Goal: Task Accomplishment & Management: Manage account settings

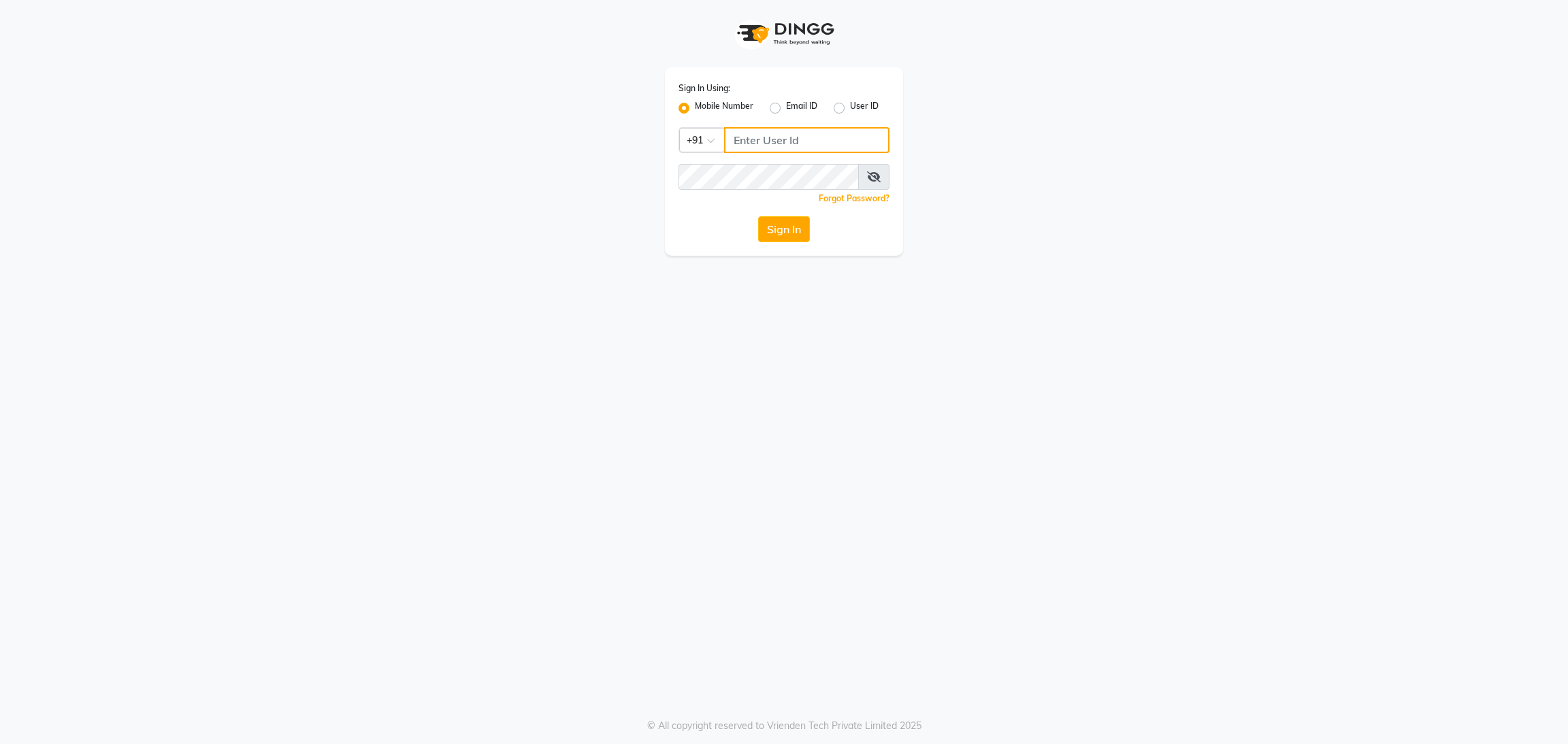
type input "9311217637"
drag, startPoint x: 795, startPoint y: 212, endPoint x: 789, endPoint y: 225, distance: 14.3
click at [789, 225] on div "Sign In Using: Mobile Number Email ID User ID Country Code × +91 9311217637 Rem…" at bounding box center [784, 161] width 239 height 189
click at [789, 225] on button "Sign In" at bounding box center [784, 229] width 52 height 26
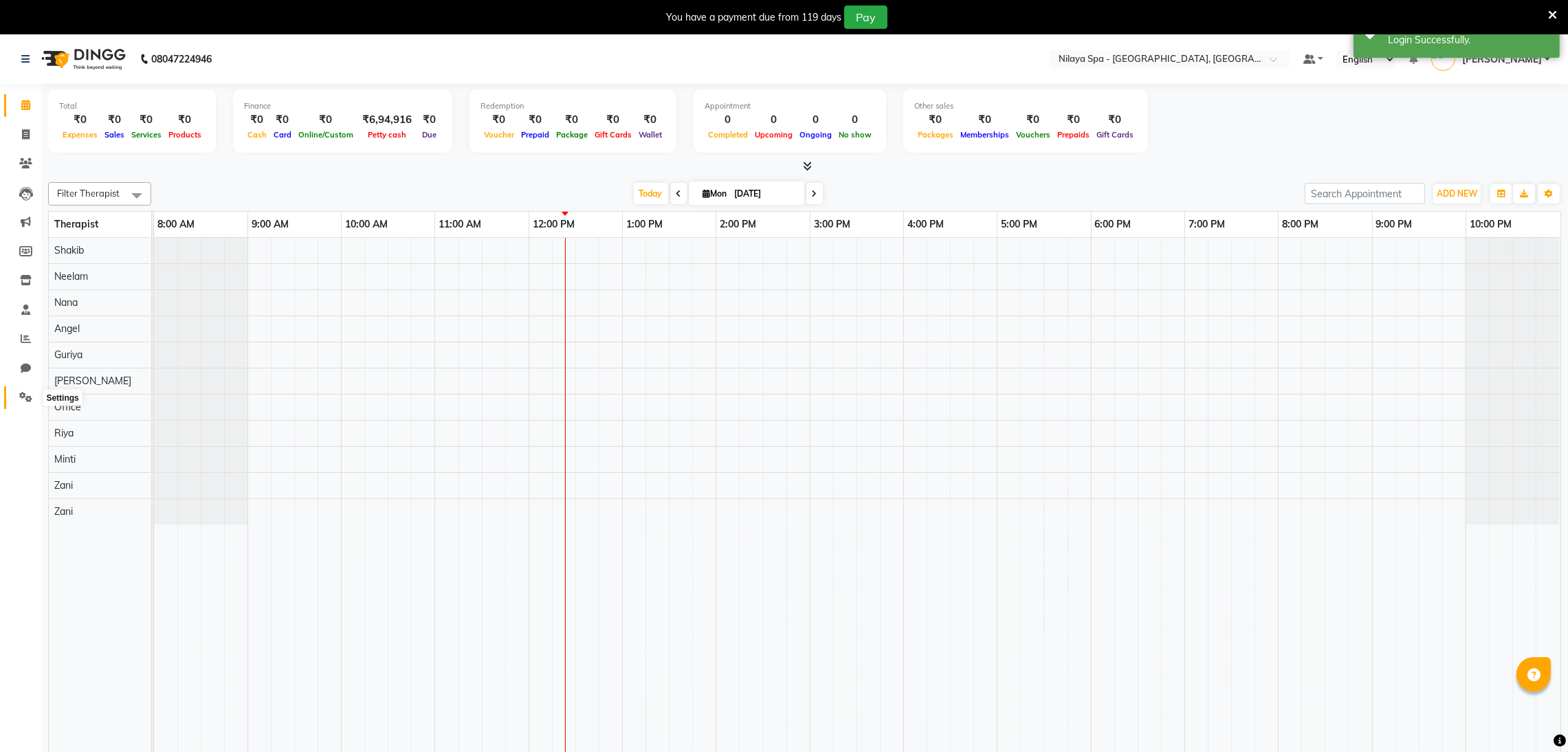
click at [20, 400] on icon at bounding box center [26, 396] width 13 height 10
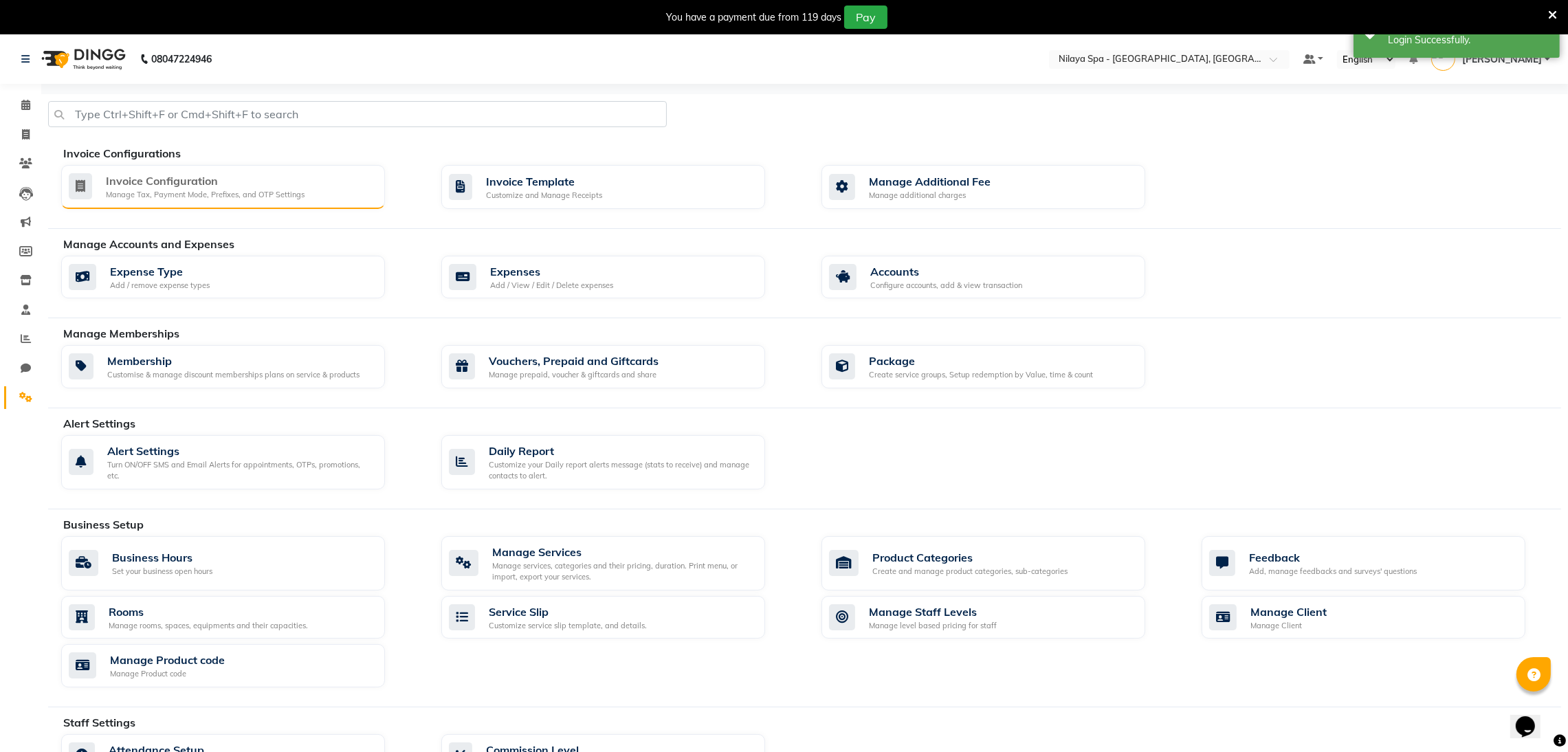
click at [242, 181] on div "Invoice Configuration" at bounding box center [205, 181] width 198 height 17
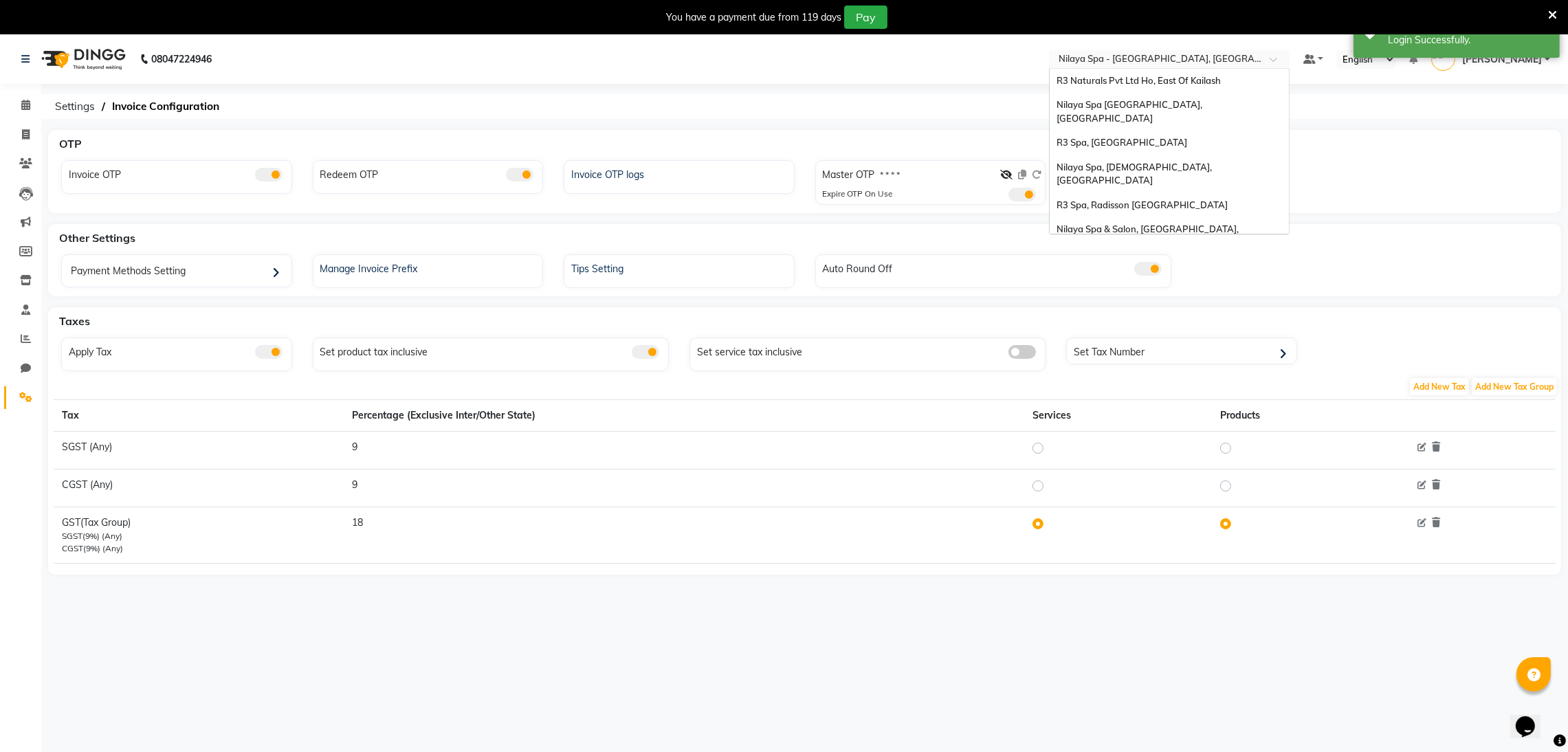
click at [1140, 54] on input "text" at bounding box center [1156, 60] width 199 height 14
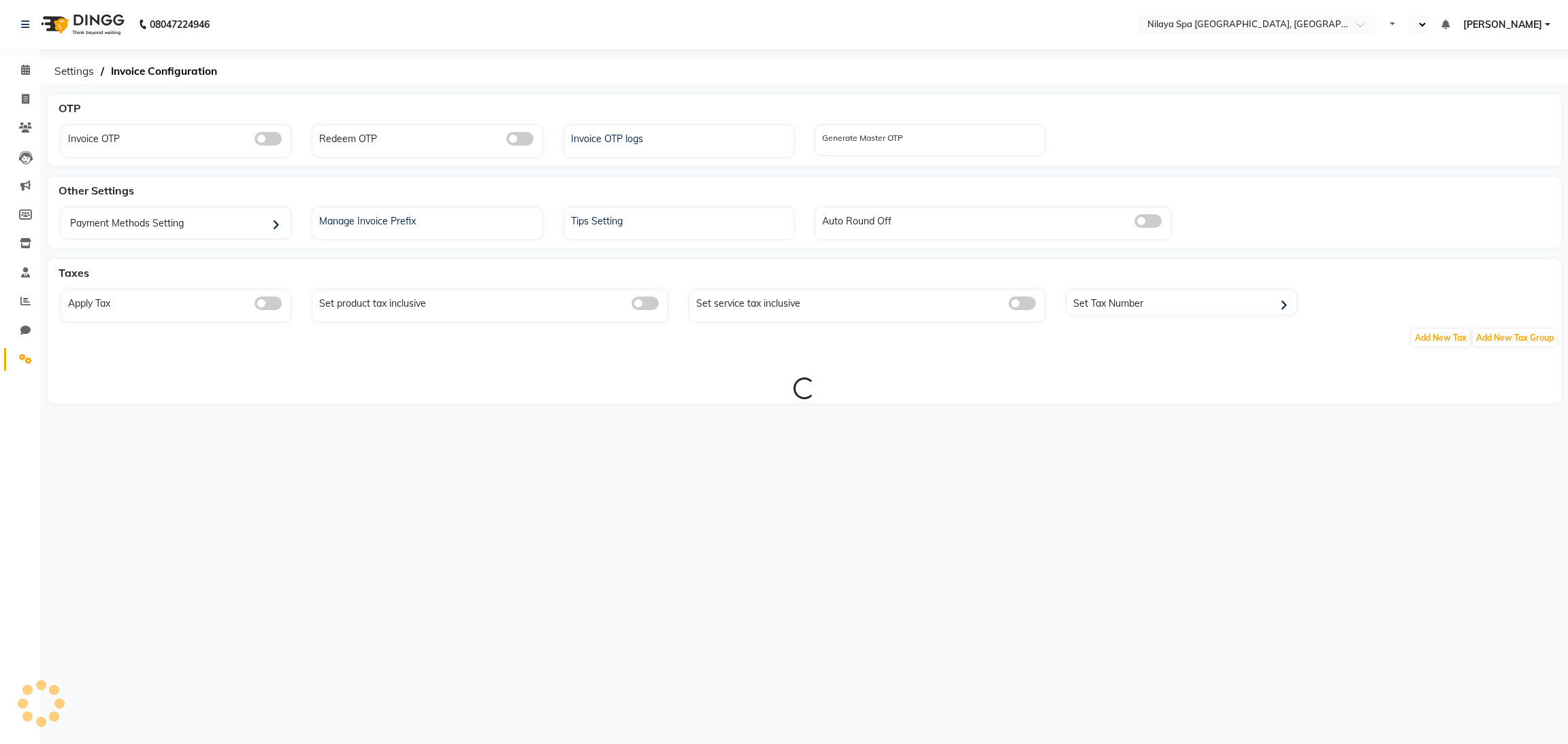
select select "en"
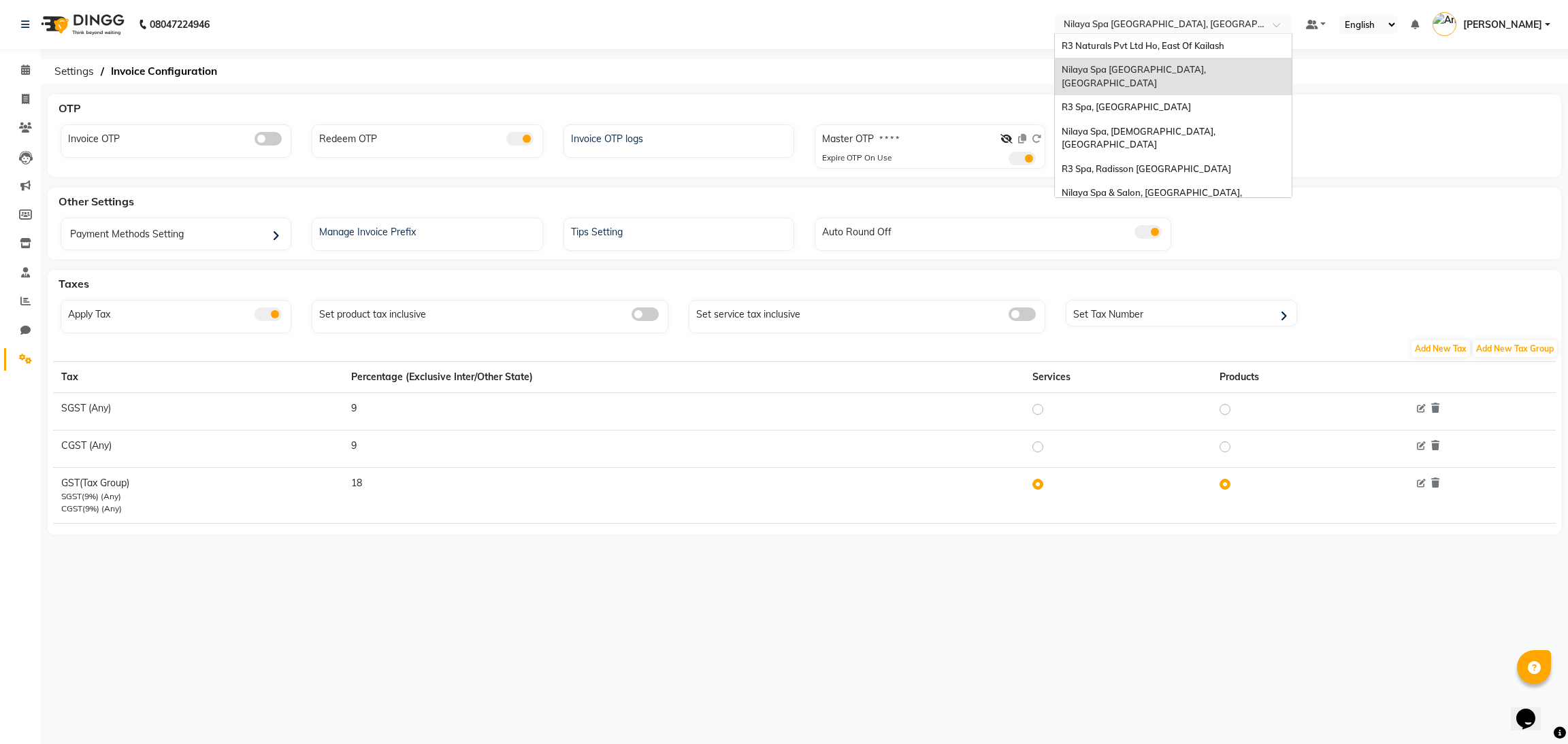
click at [1151, 19] on input "text" at bounding box center [1160, 26] width 197 height 14
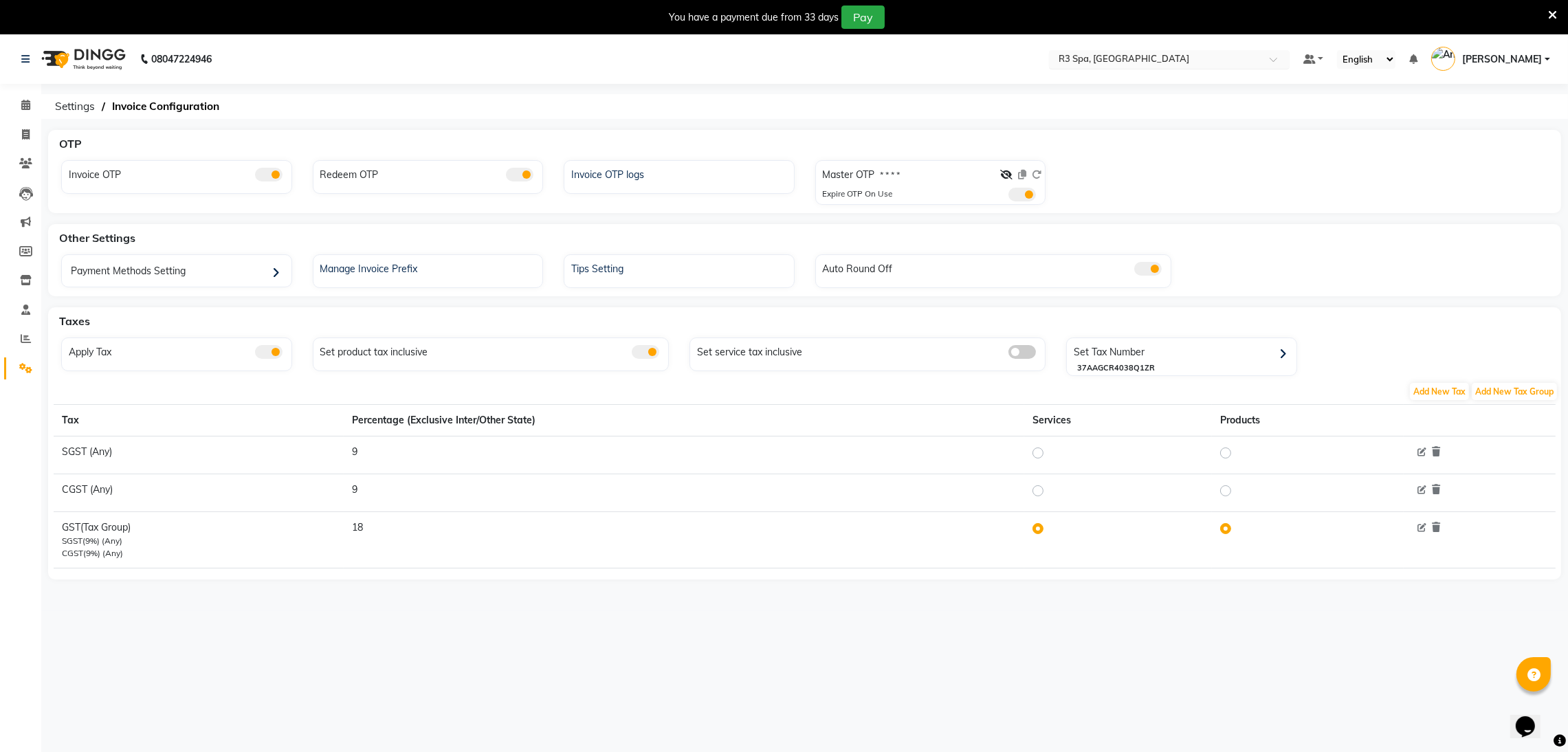
click at [1190, 61] on input "text" at bounding box center [1156, 60] width 199 height 14
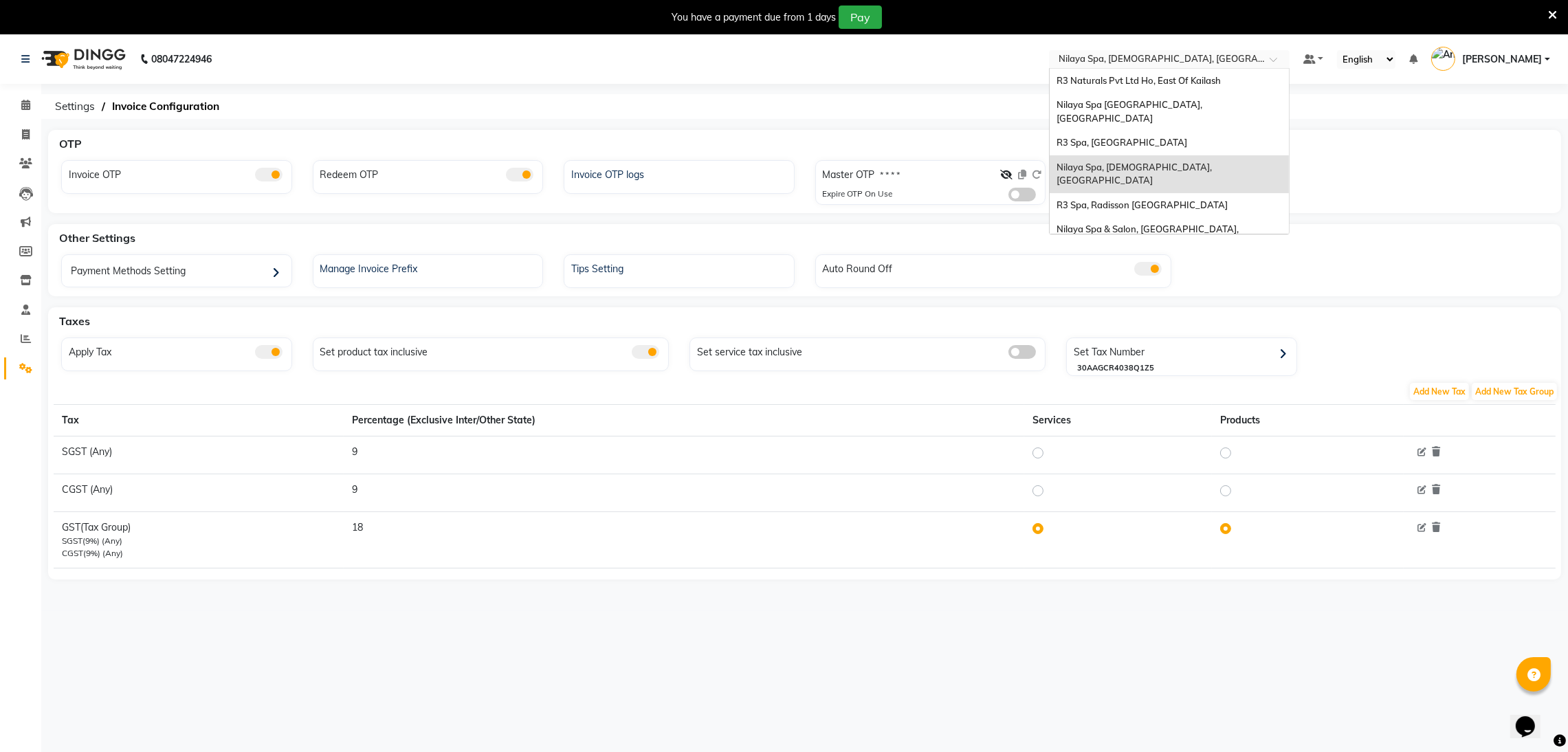
click at [1188, 59] on input "text" at bounding box center [1156, 60] width 199 height 14
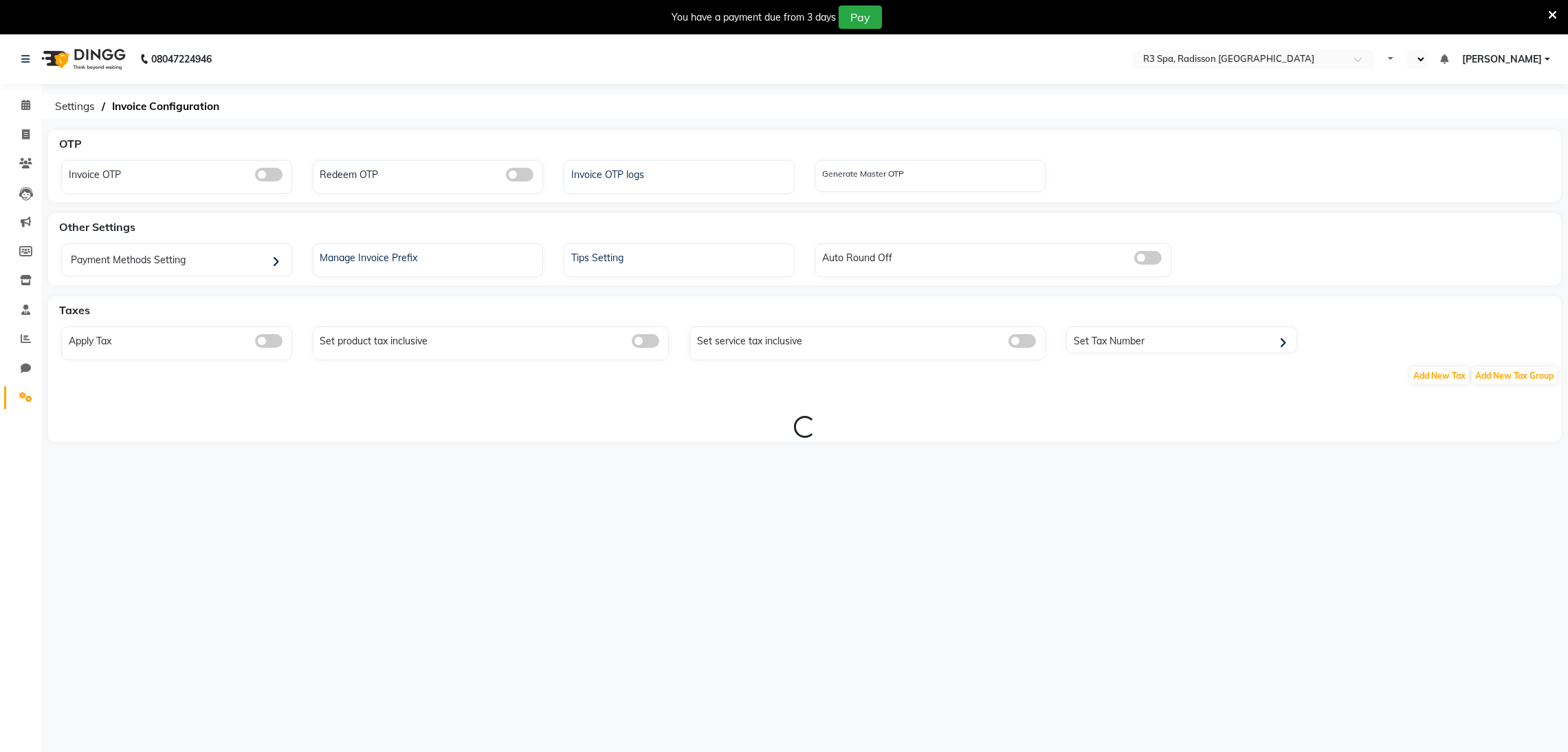
select select "en"
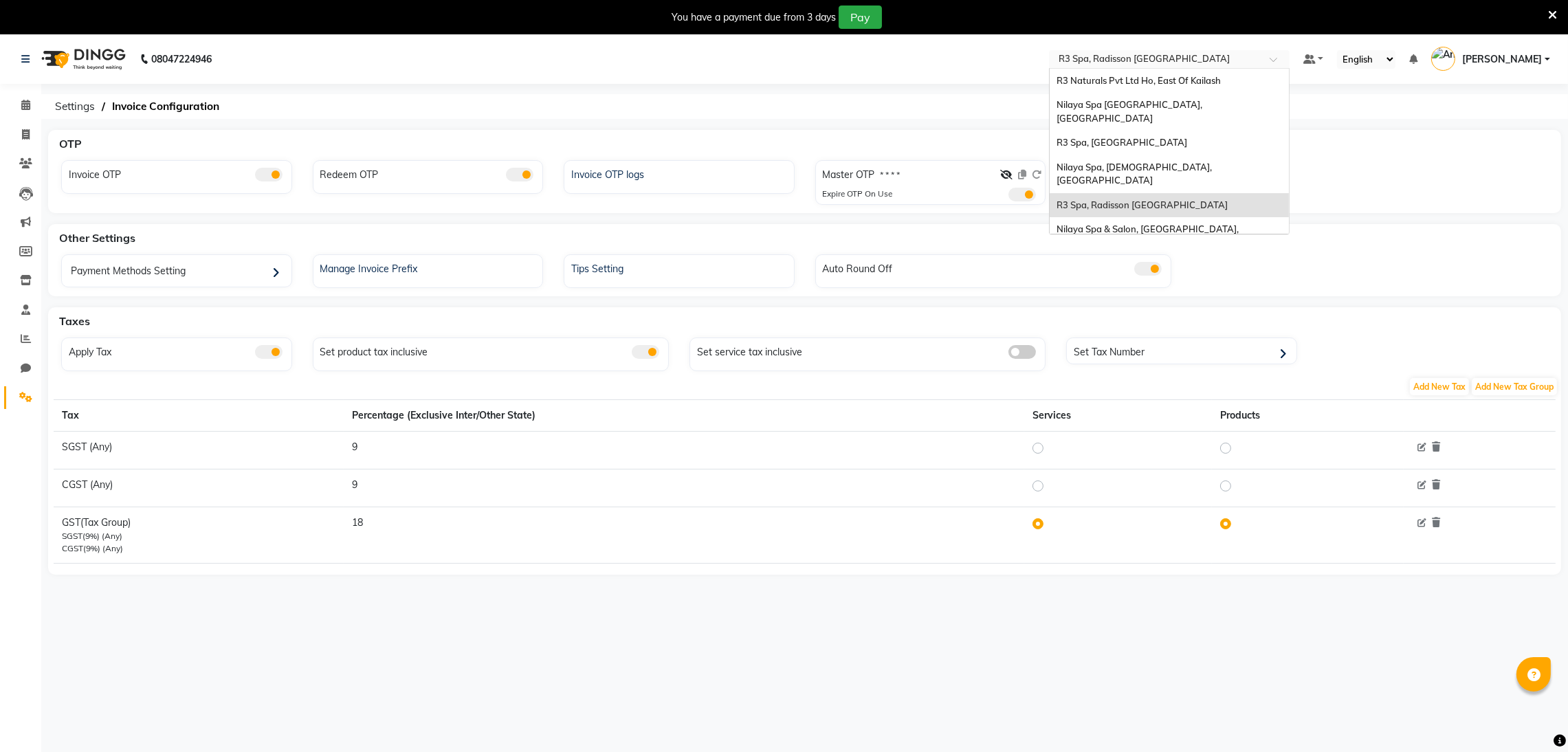
click at [1188, 59] on input "text" at bounding box center [1156, 60] width 199 height 14
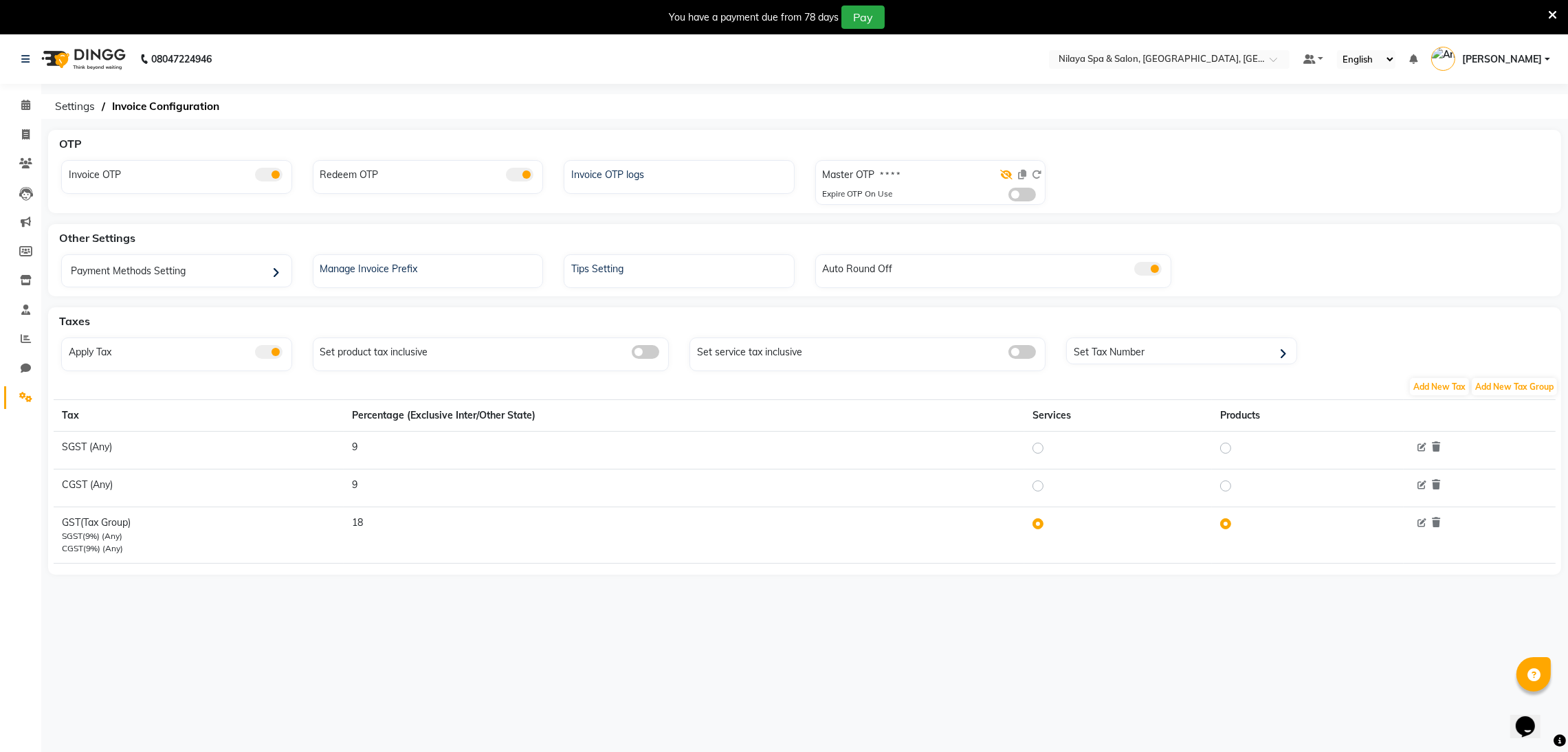
drag, startPoint x: 1028, startPoint y: 175, endPoint x: 1003, endPoint y: 172, distance: 25.2
click at [1003, 172] on div at bounding box center [1021, 177] width 41 height 20
click at [1003, 172] on icon at bounding box center [1006, 174] width 12 height 9
click at [1003, 172] on icon at bounding box center [1007, 174] width 11 height 9
drag, startPoint x: 1025, startPoint y: 196, endPoint x: 1039, endPoint y: 175, distance: 25.2
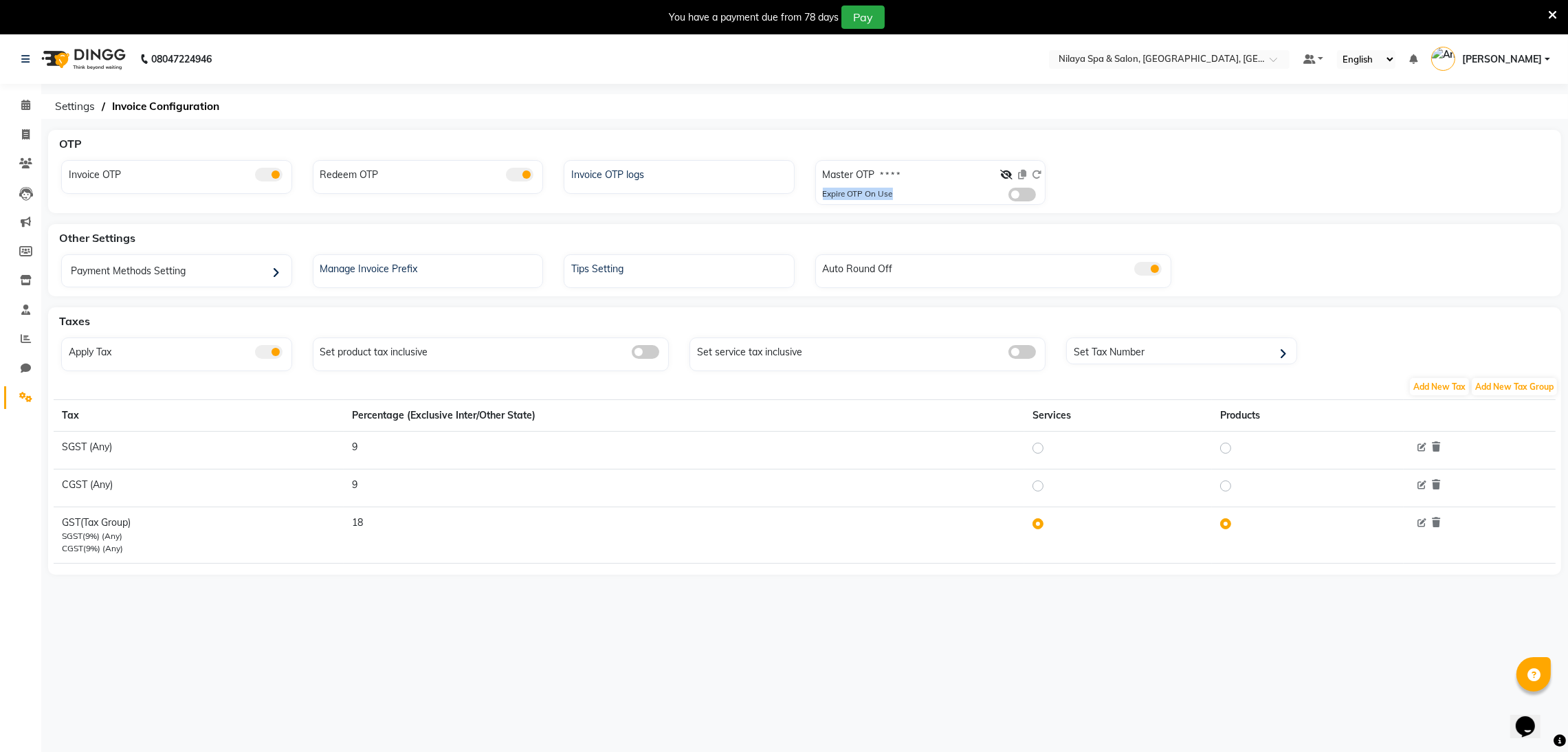
click at [1039, 175] on div "Master OTP * * * * Expire OTP On Use" at bounding box center [931, 184] width 226 height 40
click at [1039, 175] on div at bounding box center [1021, 177] width 41 height 20
click at [1021, 190] on span at bounding box center [1023, 195] width 28 height 14
click at [1009, 196] on input "checkbox" at bounding box center [1009, 196] width 0 height 0
click at [1006, 169] on icon at bounding box center [1006, 174] width 12 height 9
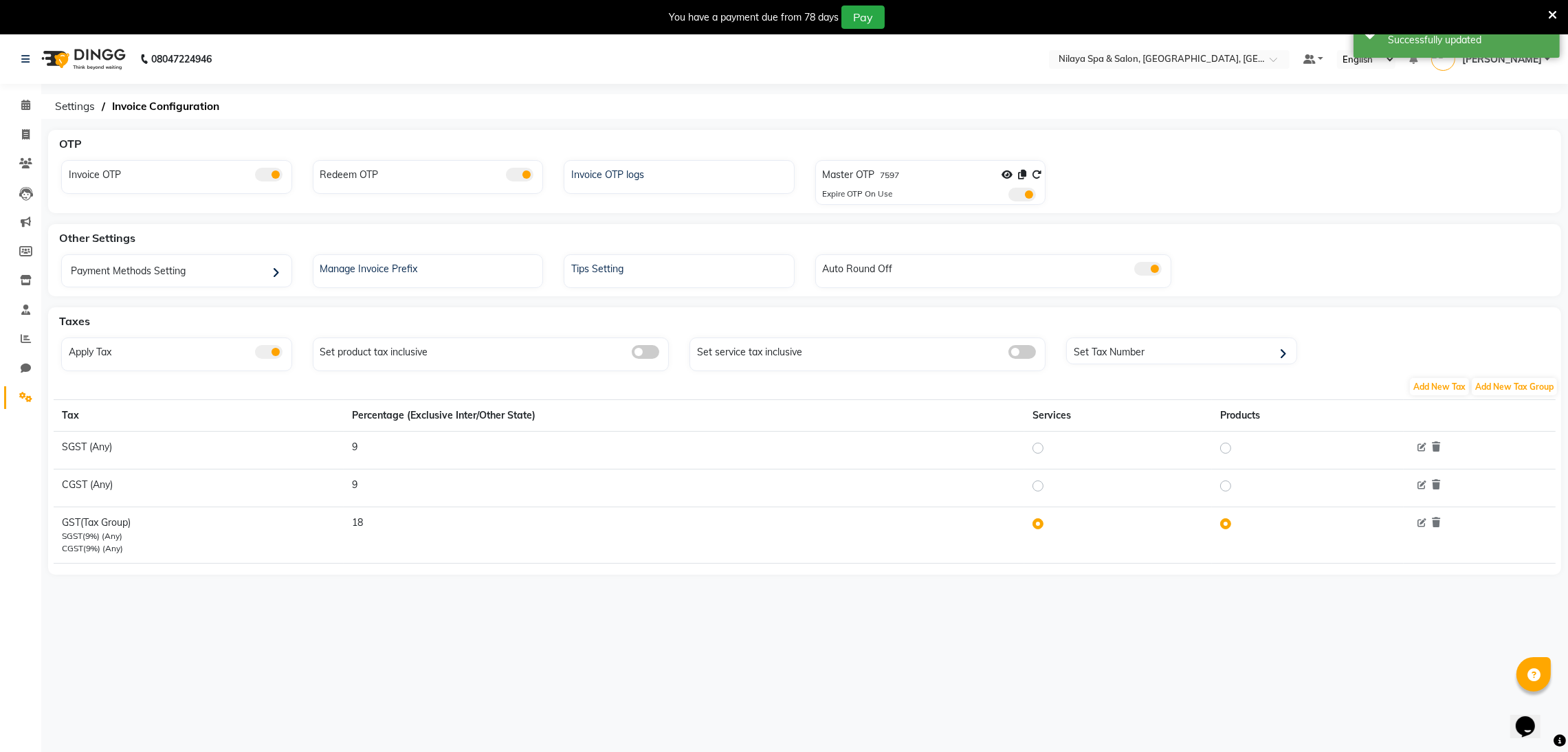
click at [1040, 170] on icon at bounding box center [1037, 174] width 9 height 9
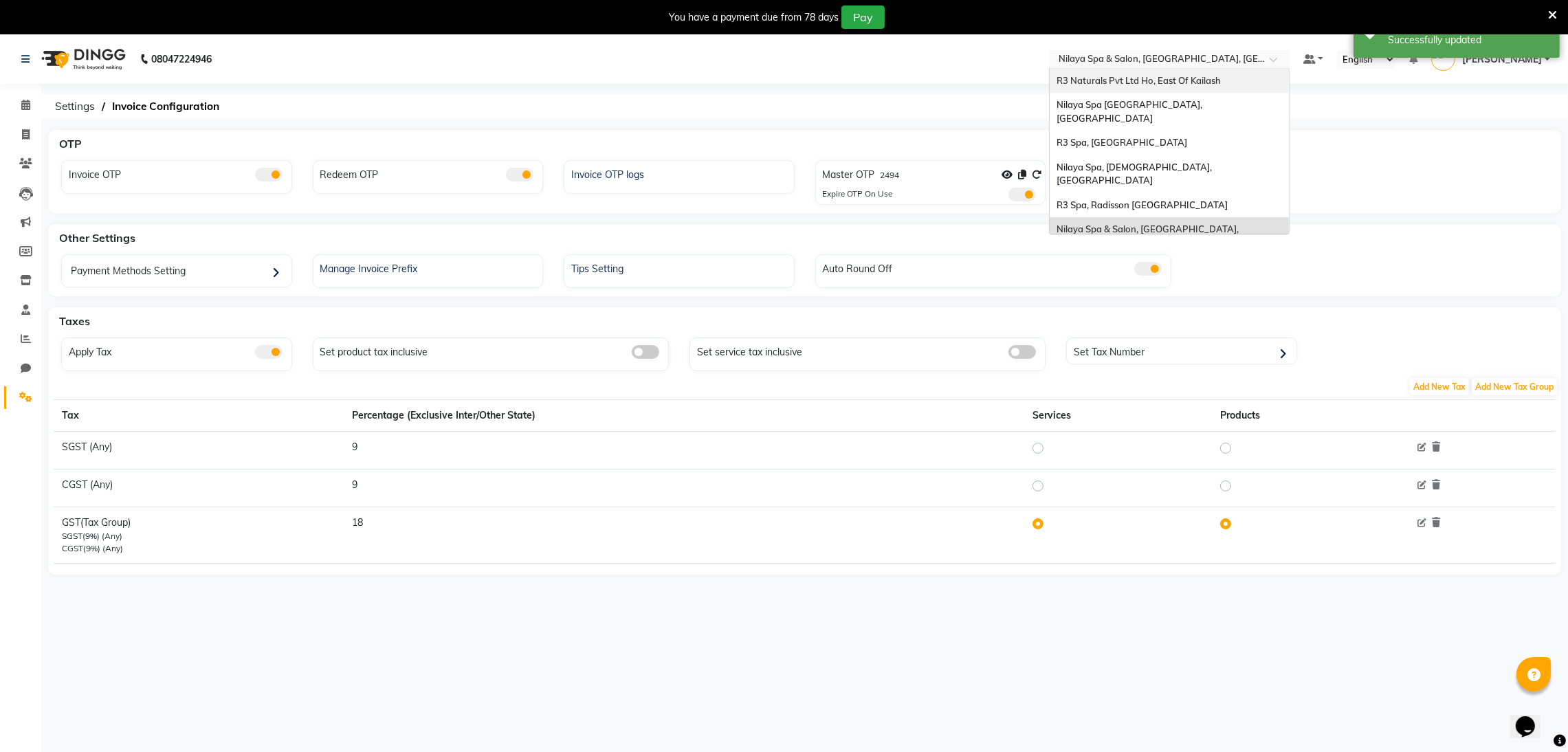
click at [1156, 67] on ng-select "Select Location × Nilaya Spa & Salon, Radisson Blu Hotel, Gorakhpur R3 Naturals…" at bounding box center [1169, 60] width 241 height 19
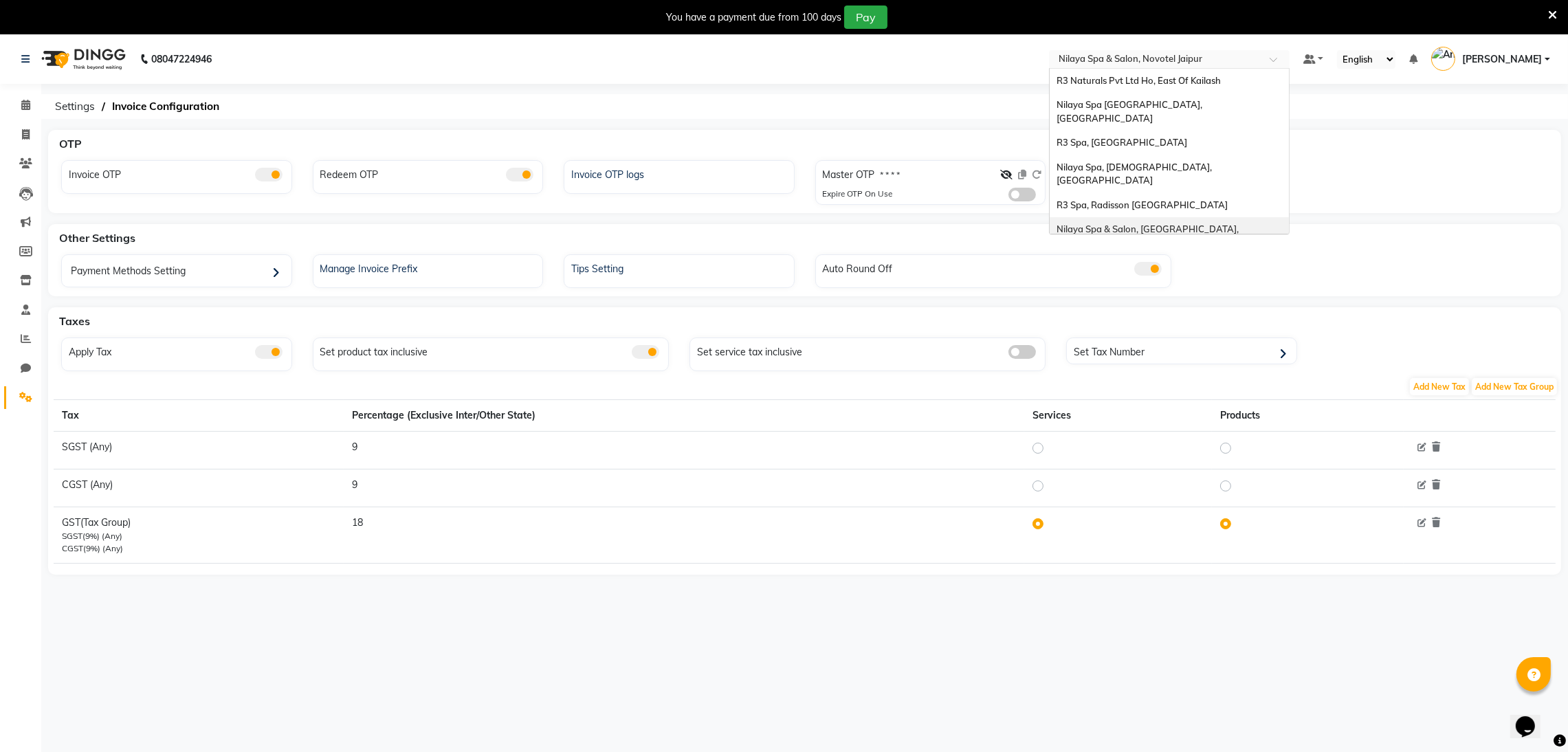
click at [1156, 67] on ng-select "Select Location × Nilaya Spa & Salon, Novotel Jaipur R3 Naturals Pvt Ltd Ho, Ea…" at bounding box center [1169, 60] width 241 height 19
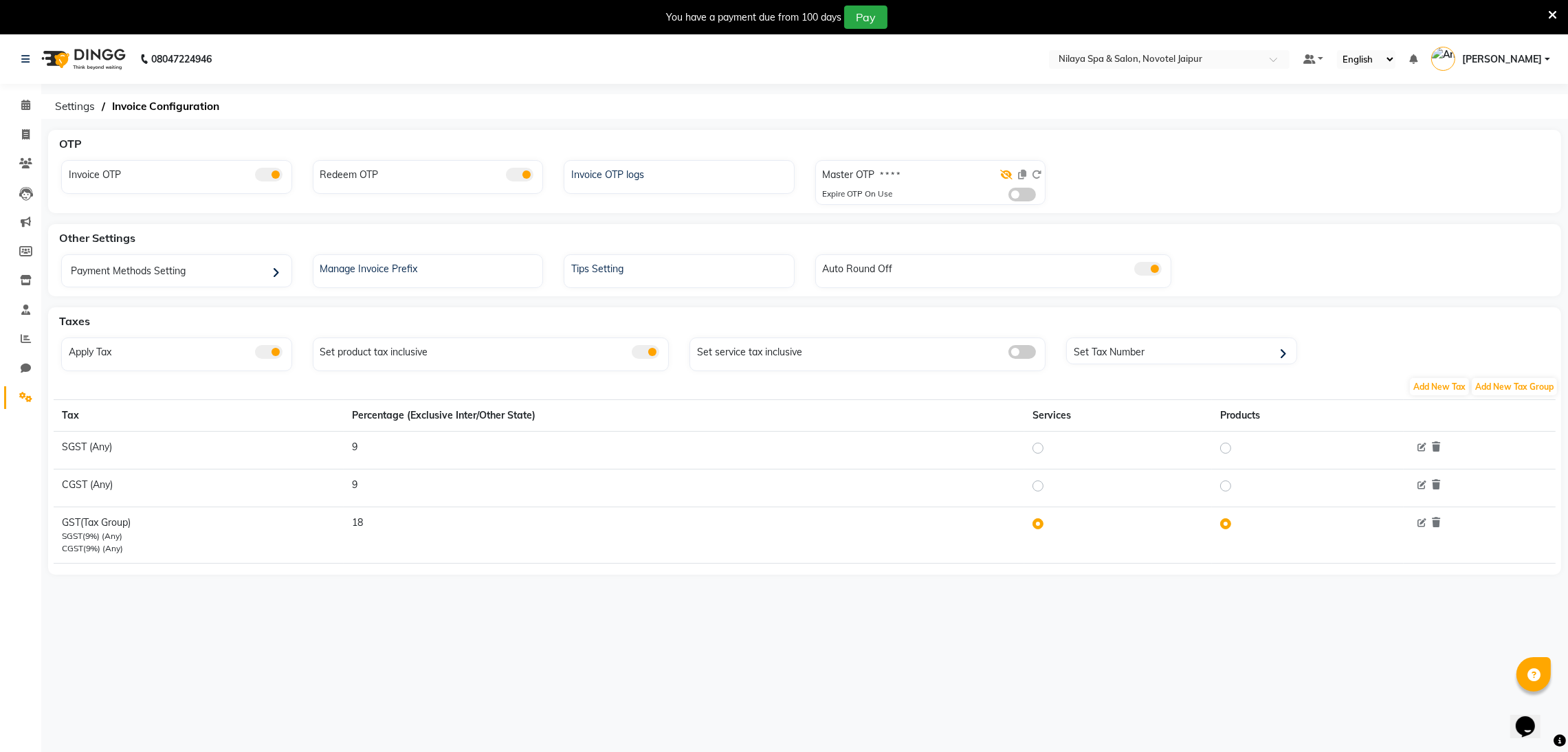
click at [1003, 172] on icon at bounding box center [1006, 174] width 12 height 9
click at [1016, 194] on span at bounding box center [1023, 195] width 28 height 14
click at [1009, 196] on input "checkbox" at bounding box center [1009, 196] width 0 height 0
click at [1005, 173] on icon at bounding box center [1007, 174] width 11 height 9
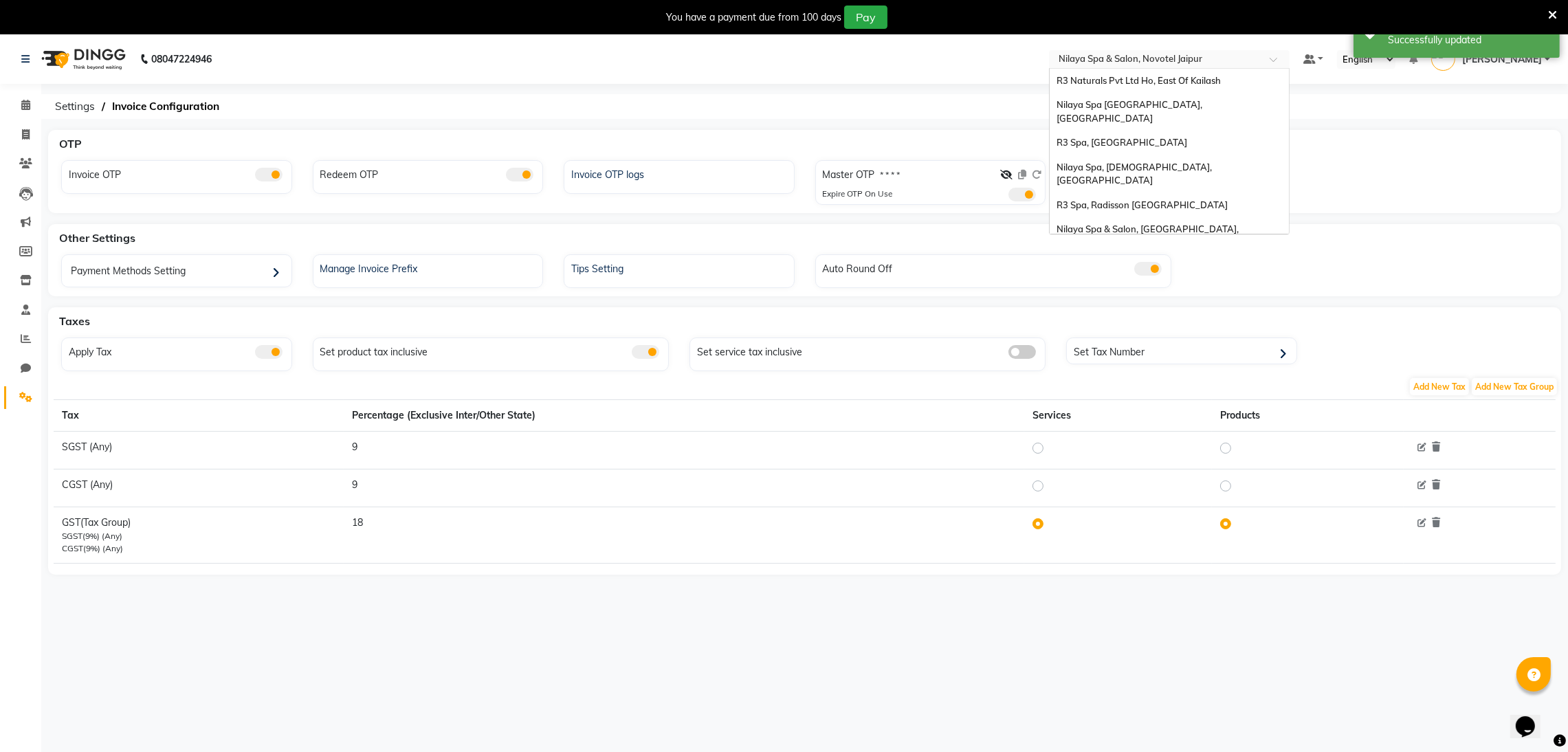
click at [1143, 60] on input "text" at bounding box center [1156, 60] width 199 height 14
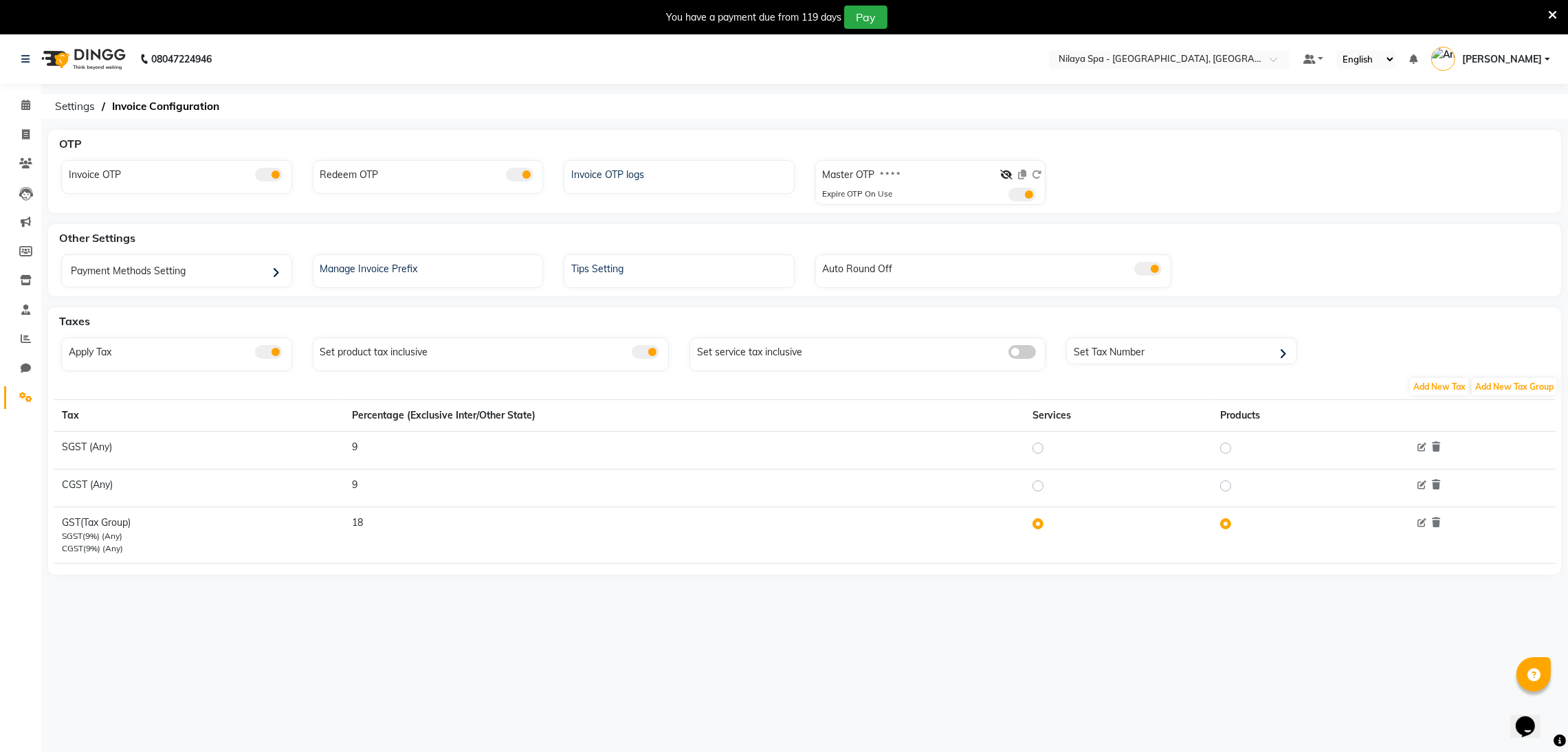
click at [1219, 70] on nav "08047224946 Select Location × [GEOGRAPHIC_DATA] - [GEOGRAPHIC_DATA], Ranchi Def…" at bounding box center [784, 59] width 1568 height 49
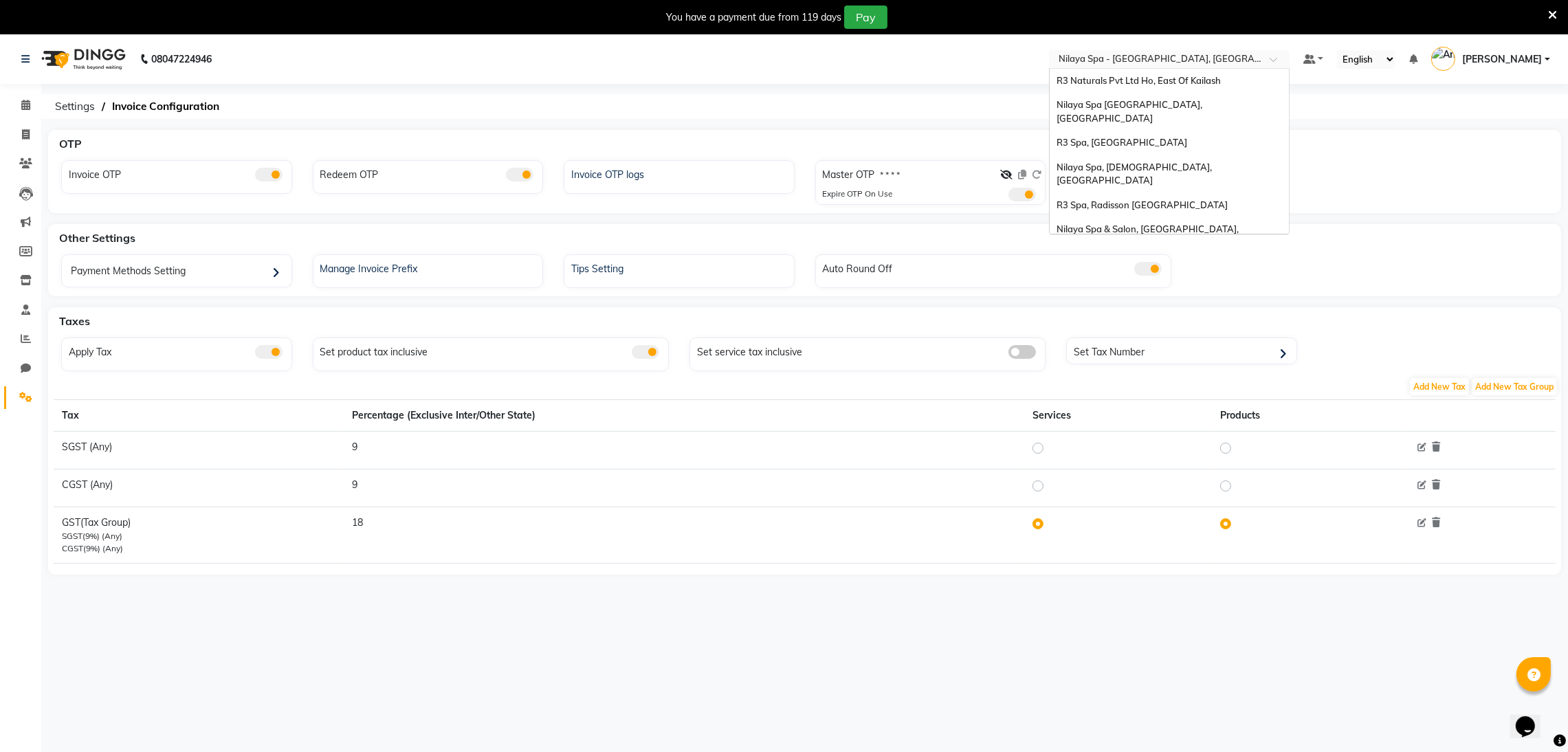
click at [1219, 60] on input "text" at bounding box center [1156, 60] width 199 height 14
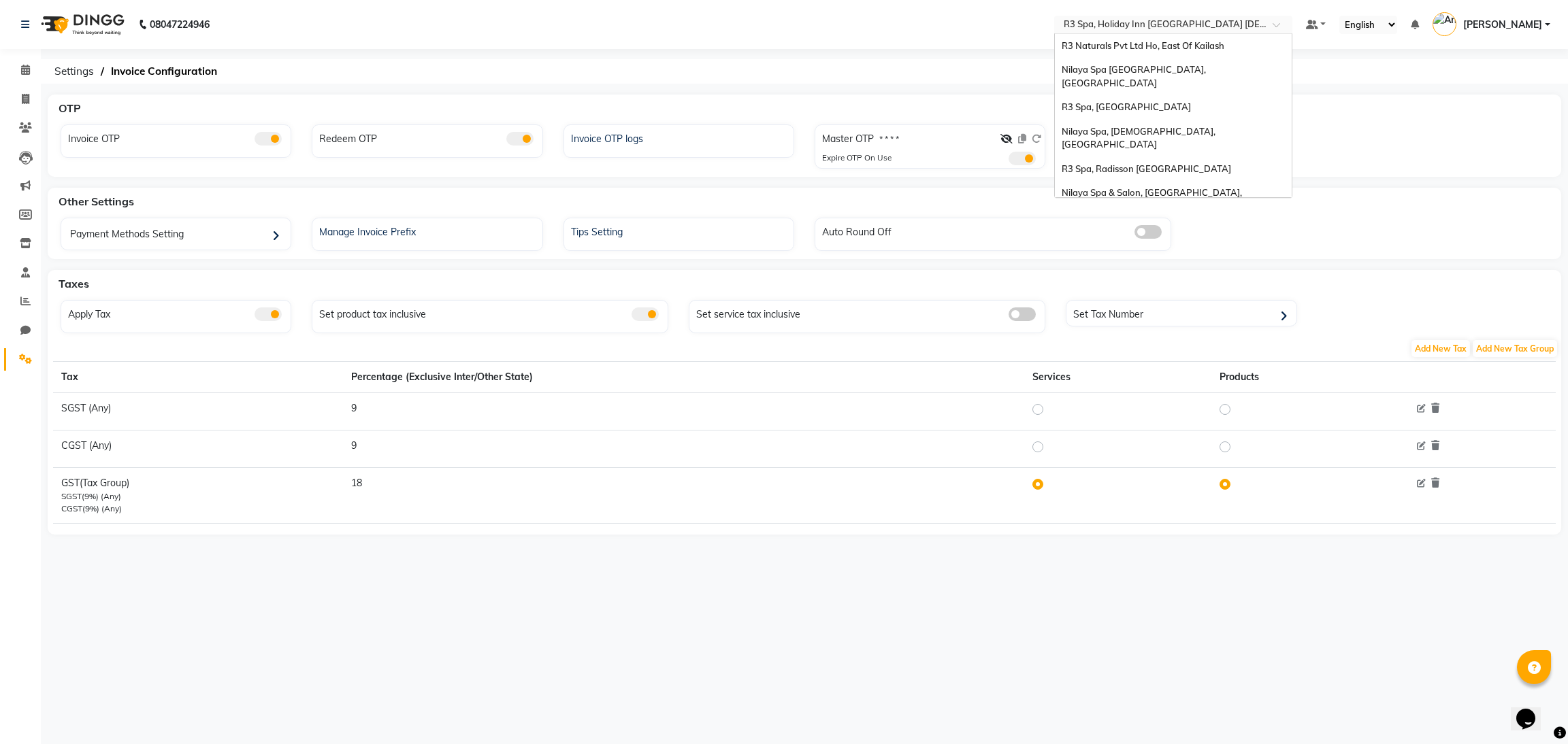
scroll to position [201, 0]
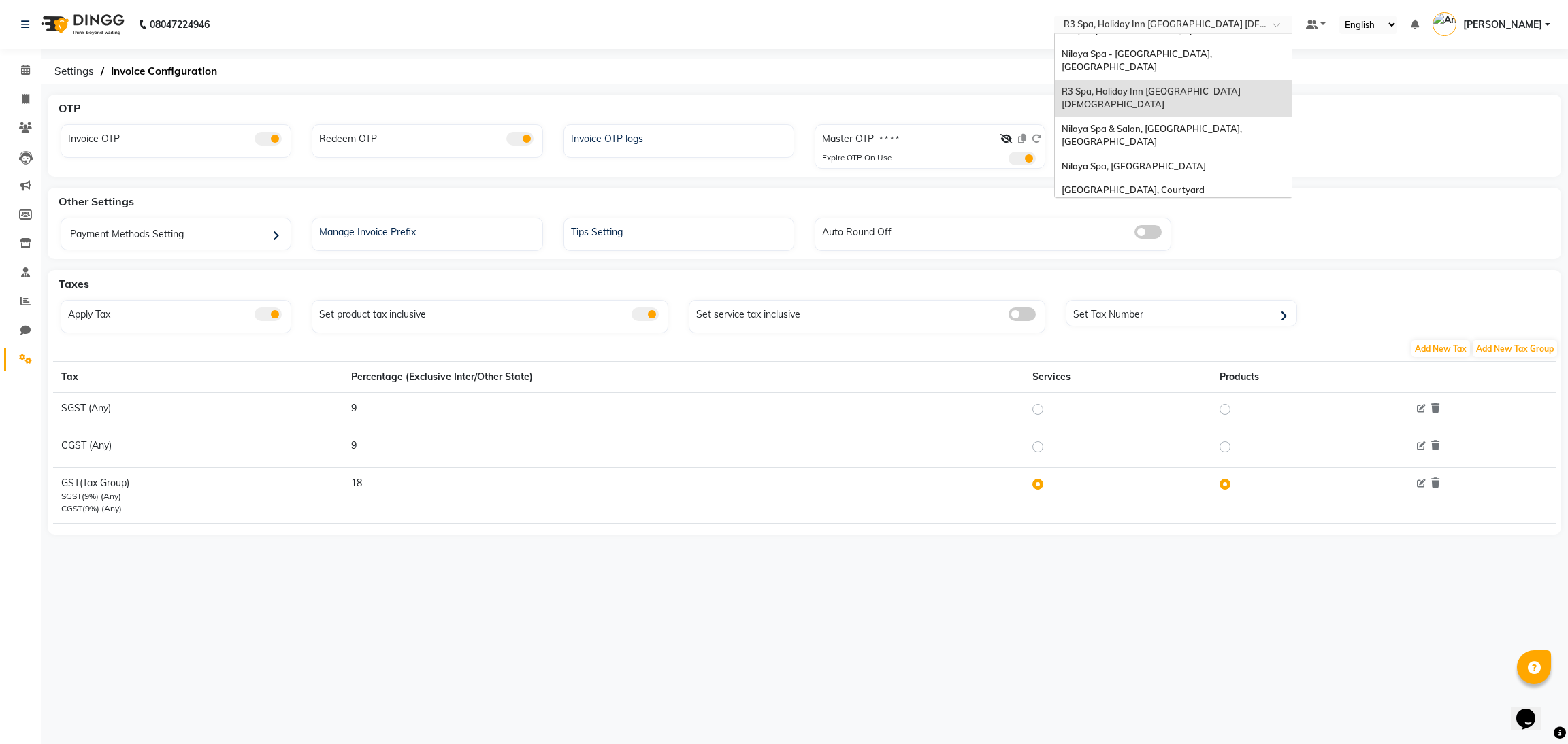
click at [1187, 25] on input "text" at bounding box center [1160, 26] width 197 height 14
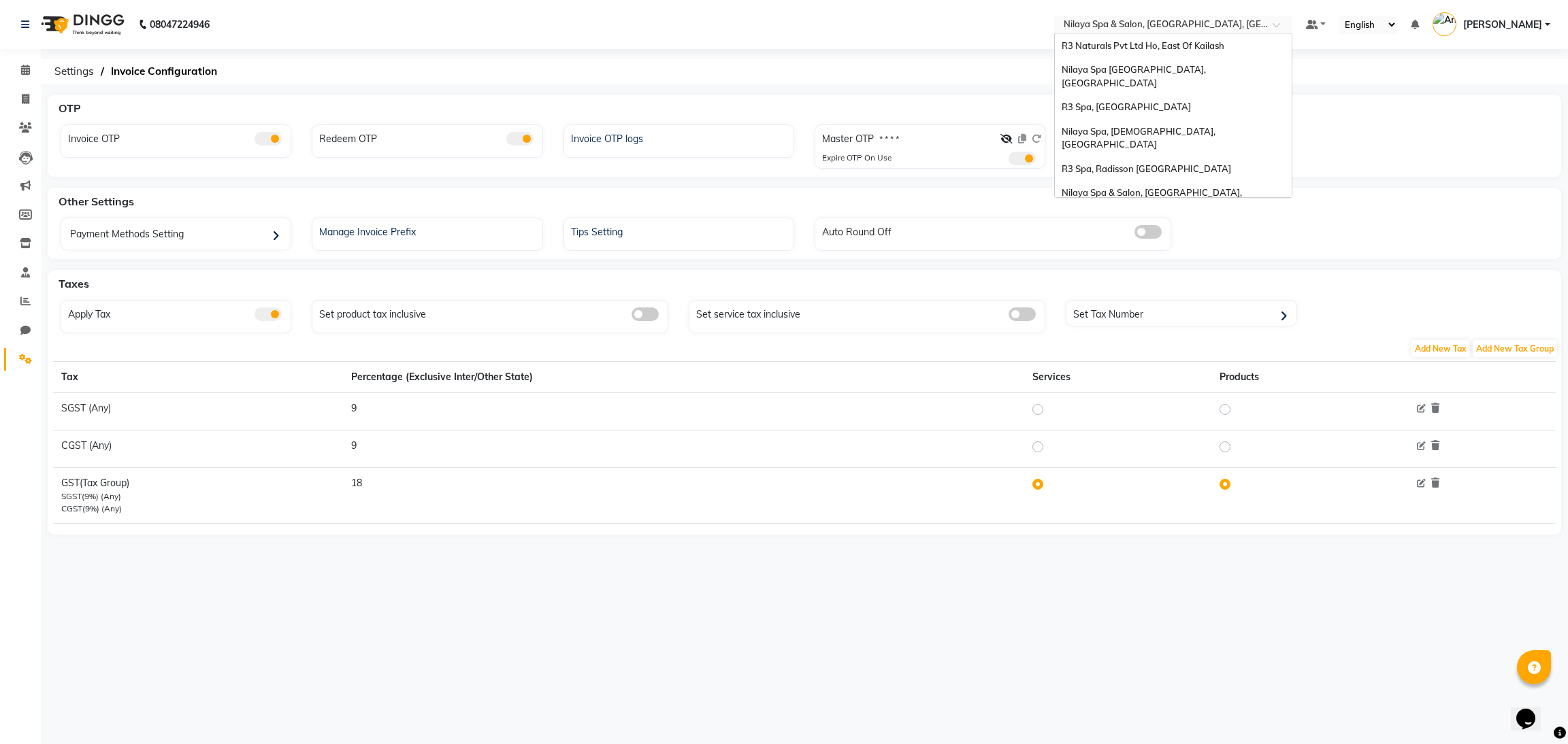
click at [1187, 25] on input "text" at bounding box center [1160, 26] width 197 height 14
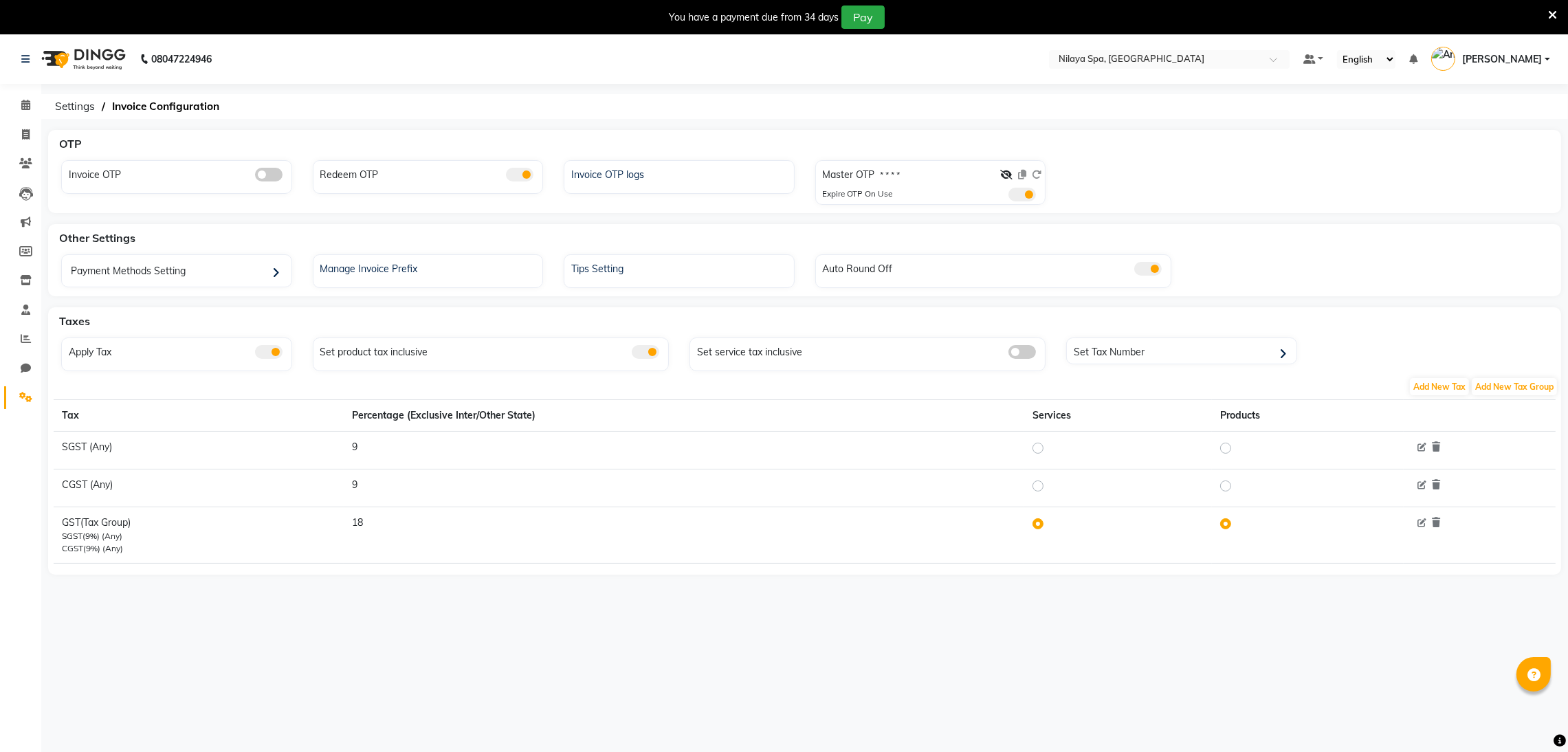
click at [1195, 47] on nav "08047224946 Select Location × [GEOGRAPHIC_DATA], Marriott Bengaluru Default Pan…" at bounding box center [784, 59] width 1568 height 49
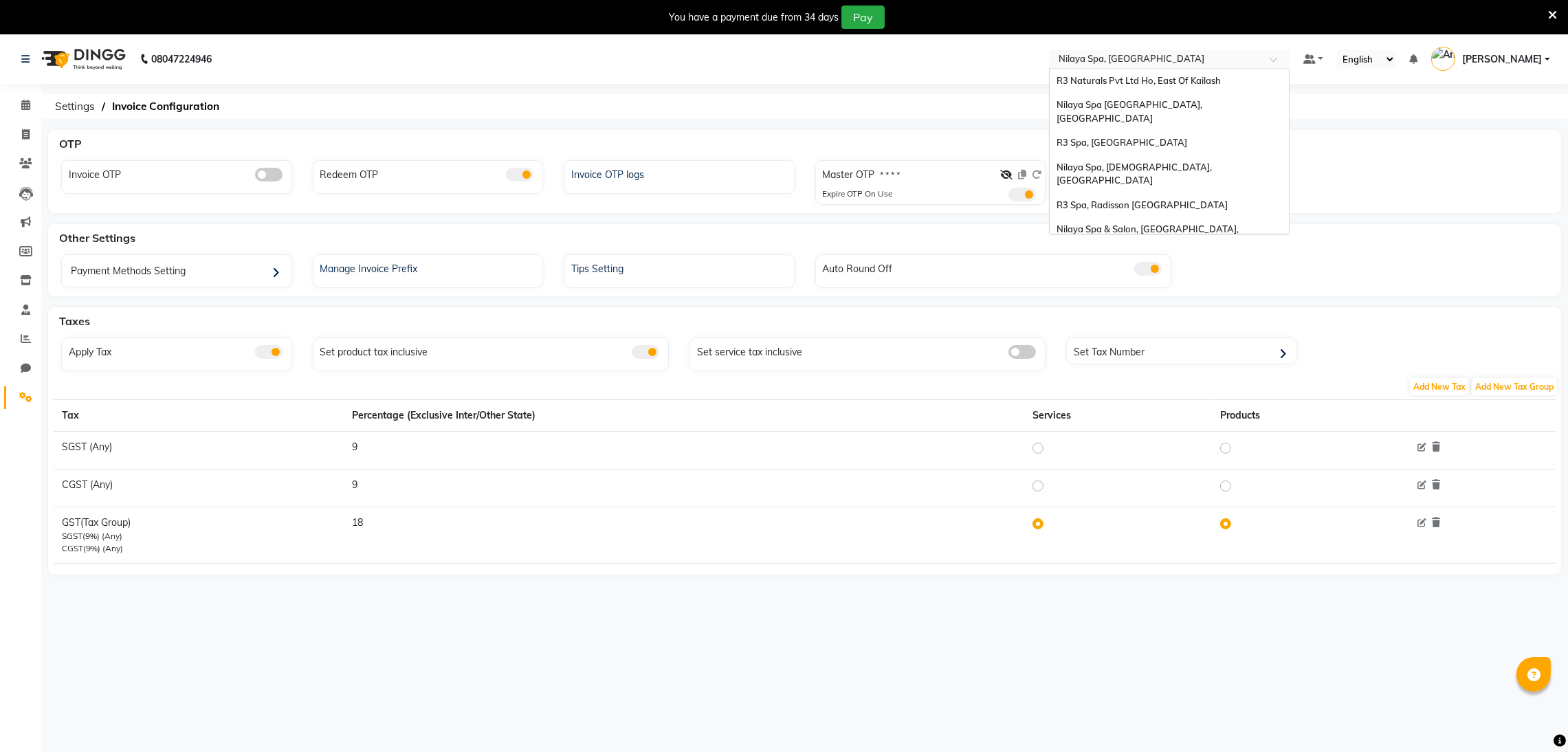
click at [1124, 52] on div "× Nilaya Spa, [GEOGRAPHIC_DATA]" at bounding box center [1131, 59] width 146 height 14
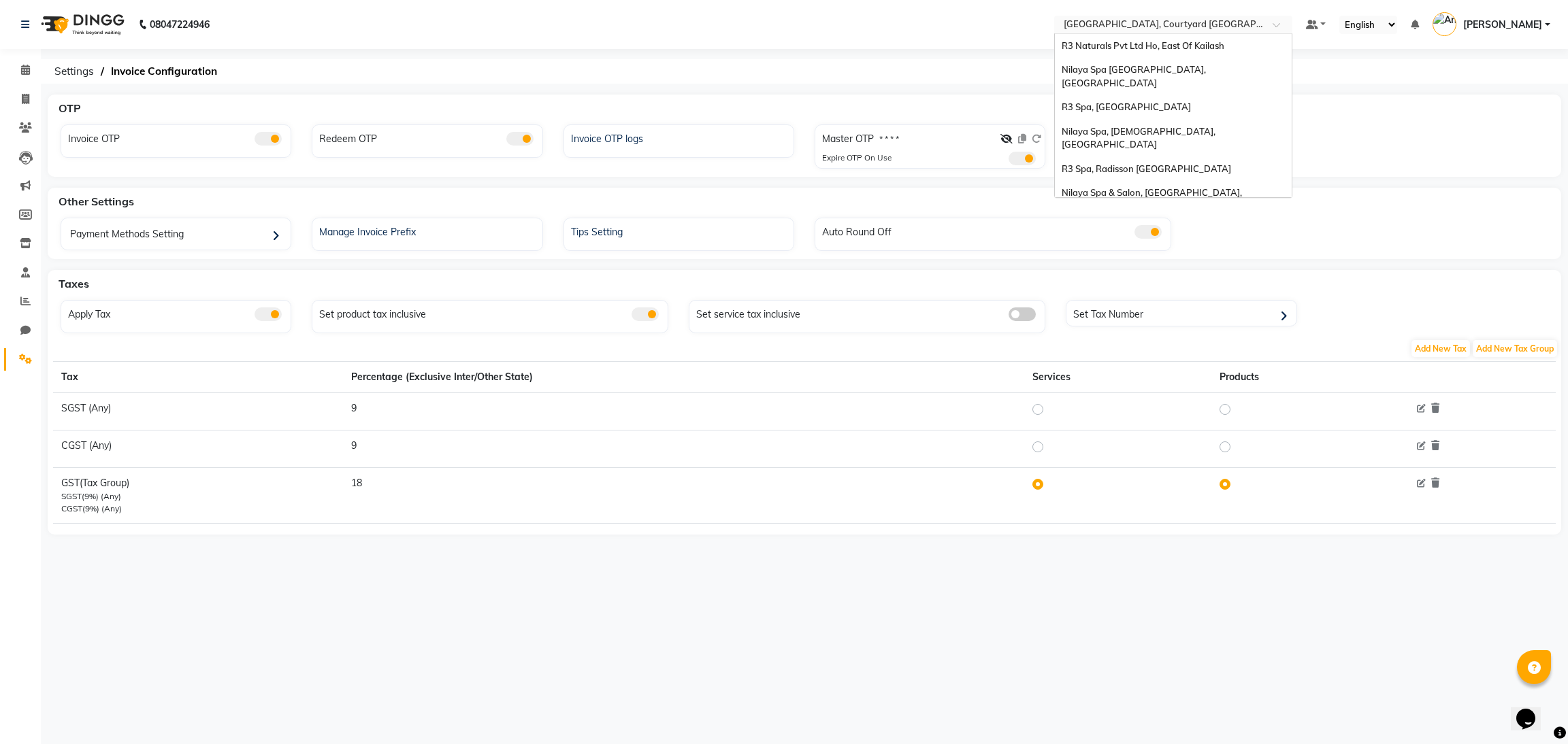
click at [1223, 20] on input "text" at bounding box center [1160, 26] width 197 height 14
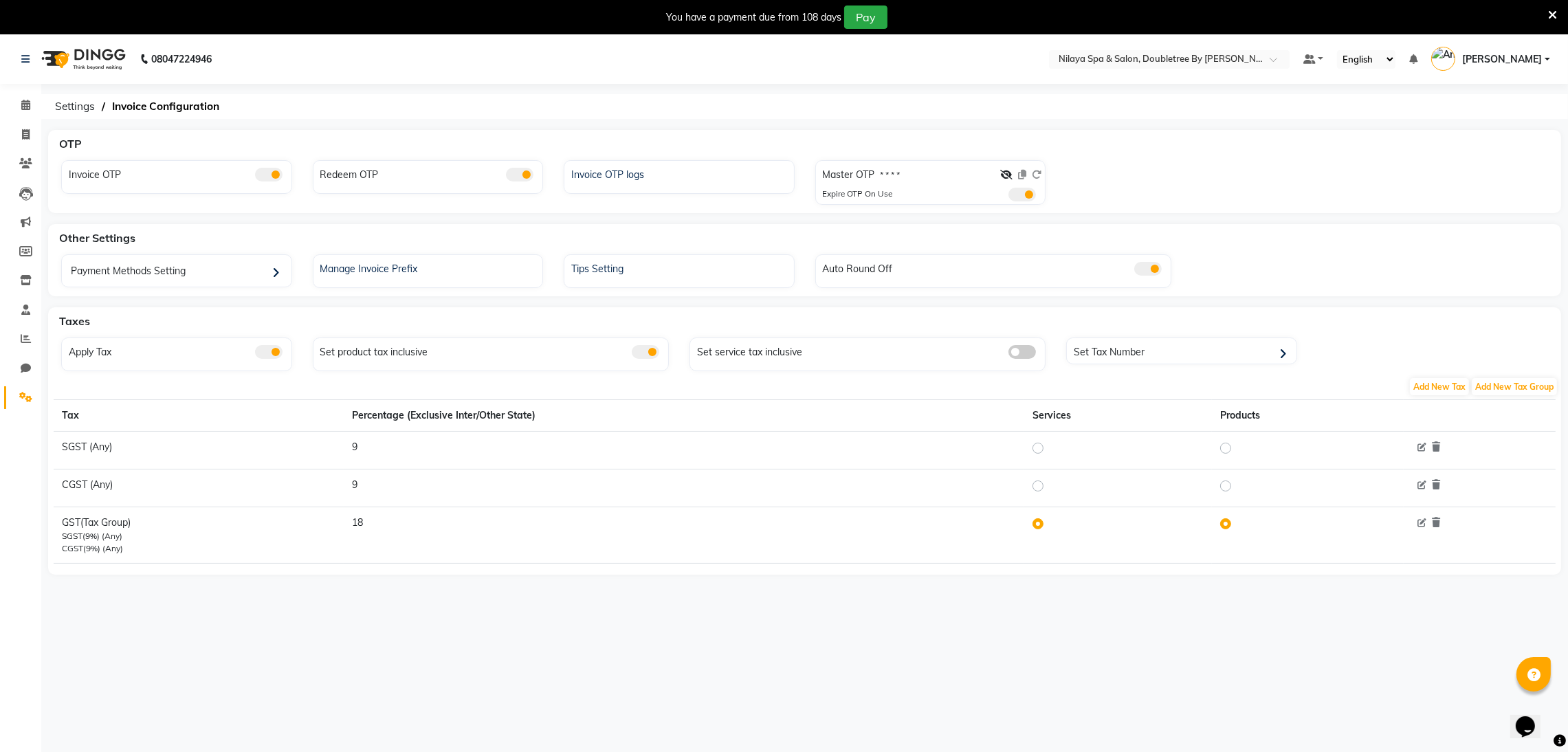
click at [1203, 72] on nav "08047224946 Select Location × Nilaya Spa & Salon, Doubletree By [PERSON_NAME] D…" at bounding box center [784, 59] width 1568 height 49
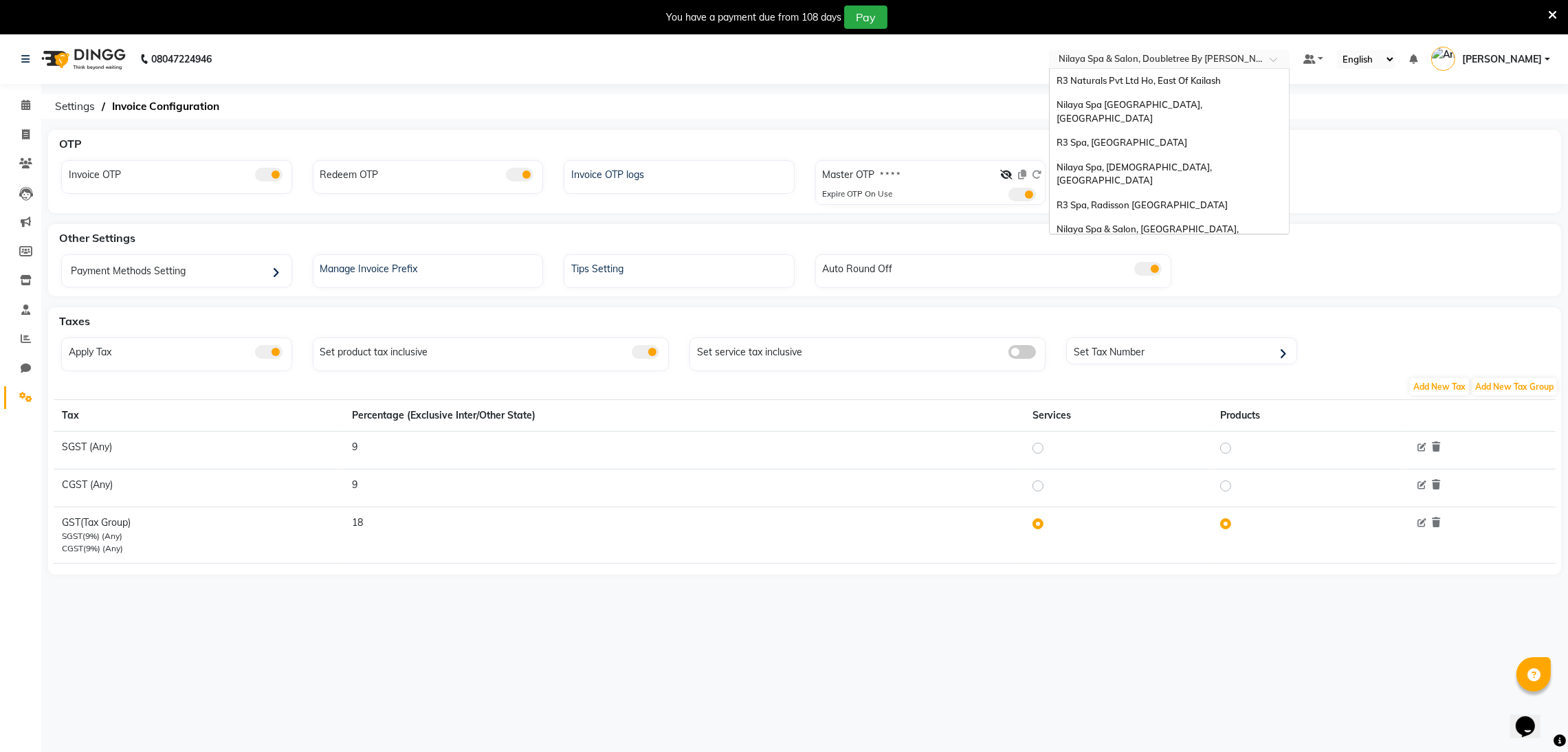
click at [1202, 67] on ng-select "Select Location × Nilaya Spa & Salon, Doubletree By Hilton_agra R3 Naturals Pvt…" at bounding box center [1169, 60] width 241 height 19
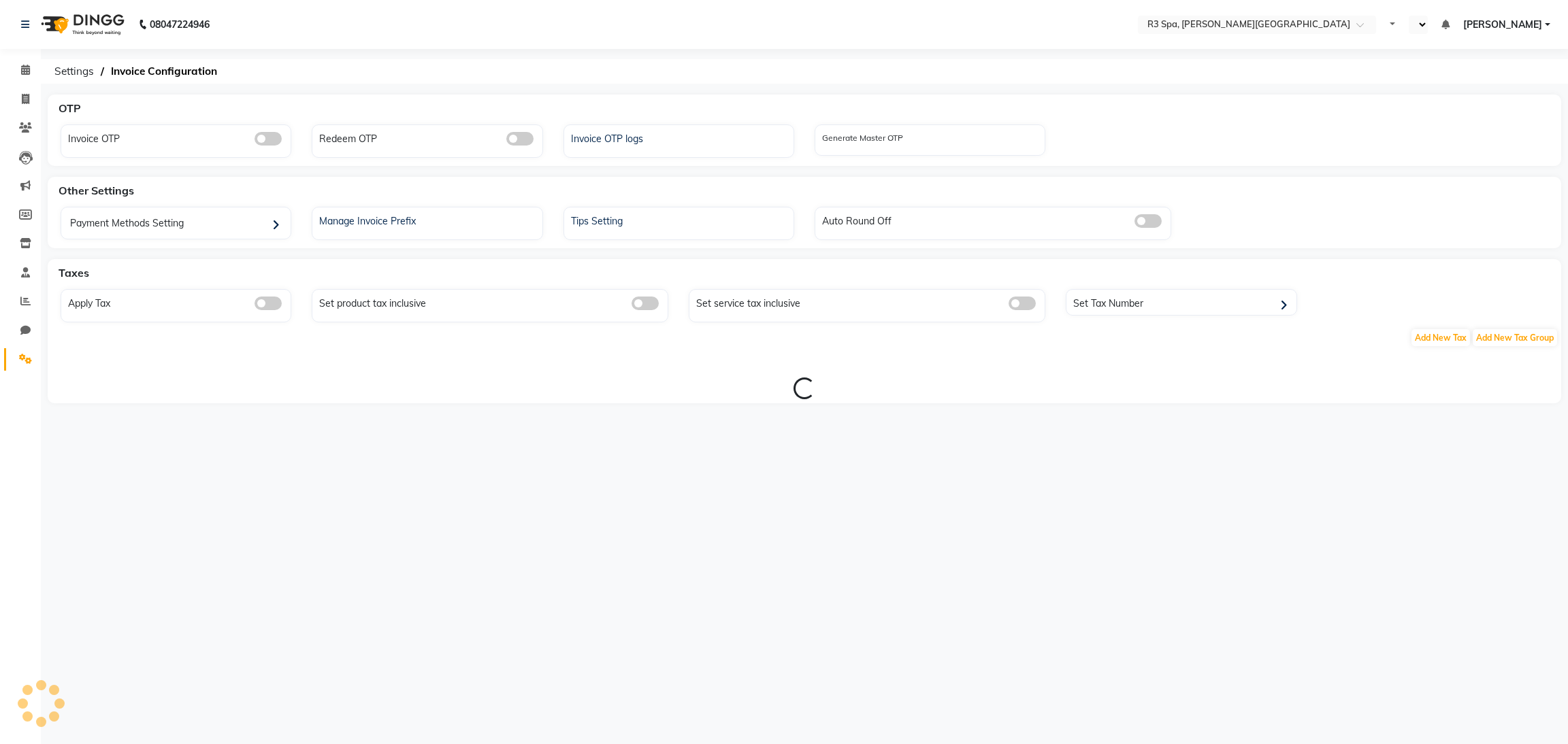
select select "en"
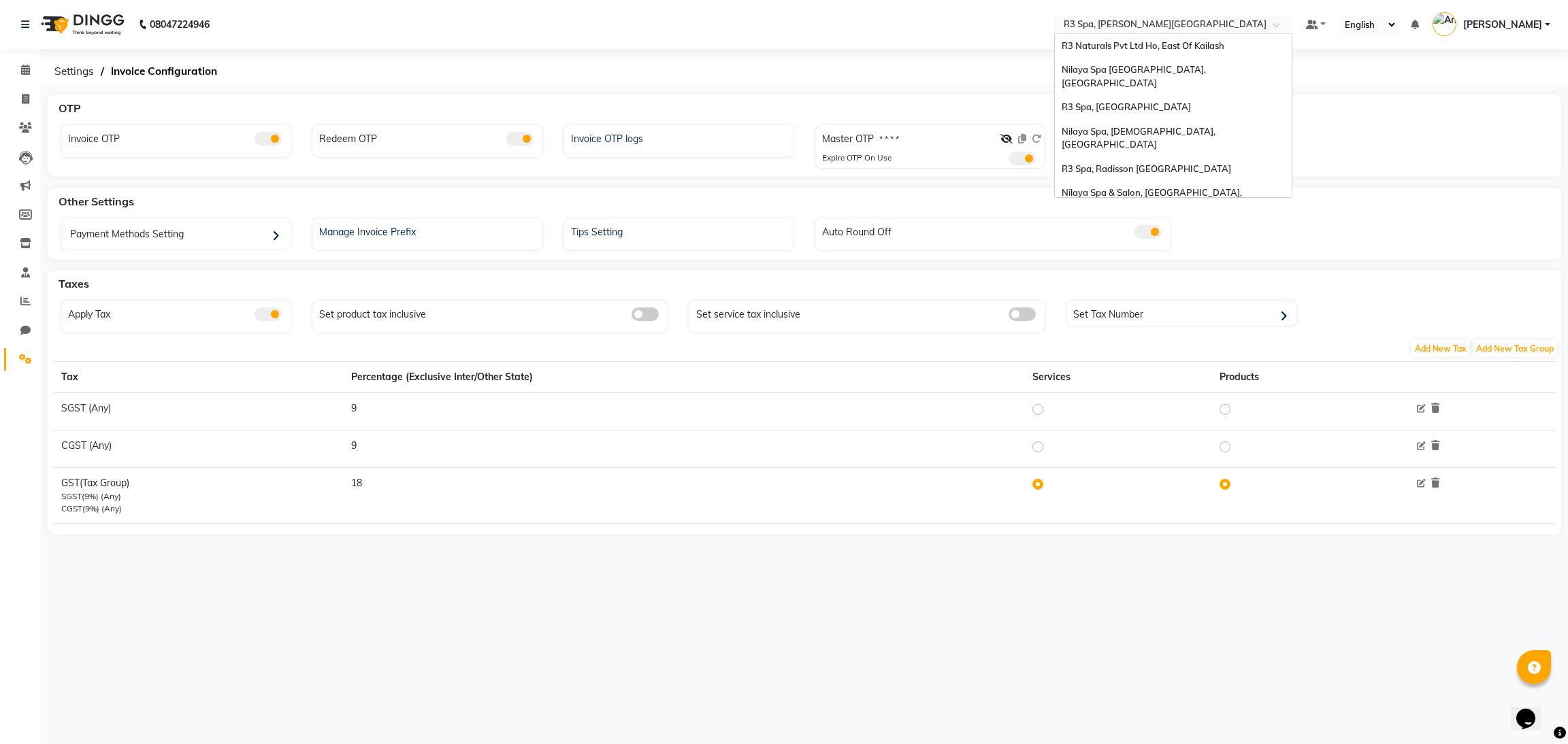
scroll to position [201, 0]
click at [1210, 24] on input "text" at bounding box center [1160, 26] width 197 height 14
